Goal: Transaction & Acquisition: Purchase product/service

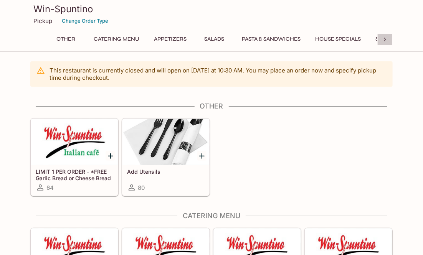
click at [385, 39] on icon at bounding box center [385, 40] width 2 height 4
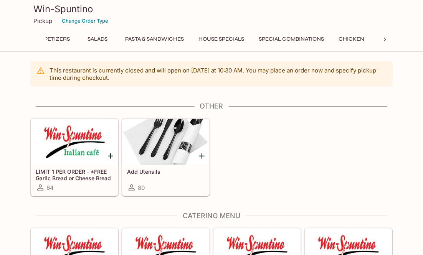
scroll to position [0, 240]
click at [39, 39] on icon at bounding box center [38, 40] width 8 height 8
click at [274, 40] on button "Pasta & Sandwiches" at bounding box center [271, 39] width 67 height 11
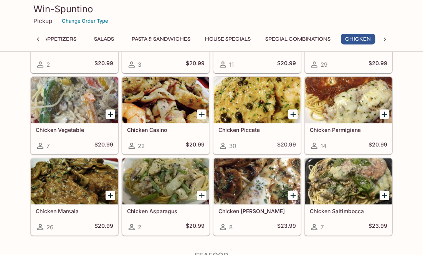
scroll to position [1797, 0]
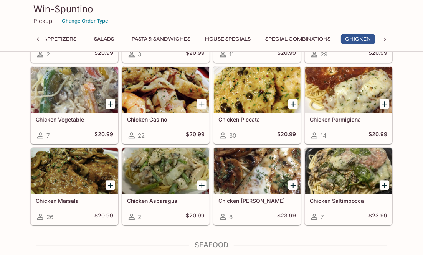
click at [73, 198] on h5 "Chicken Marsala" at bounding box center [75, 201] width 78 height 7
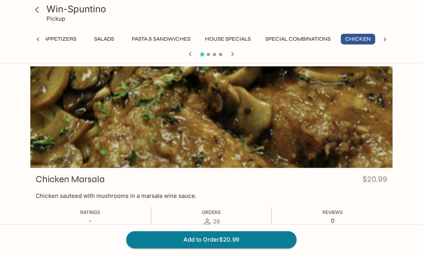
click at [36, 10] on icon at bounding box center [36, 9] width 13 height 13
